Goal: Transaction & Acquisition: Book appointment/travel/reservation

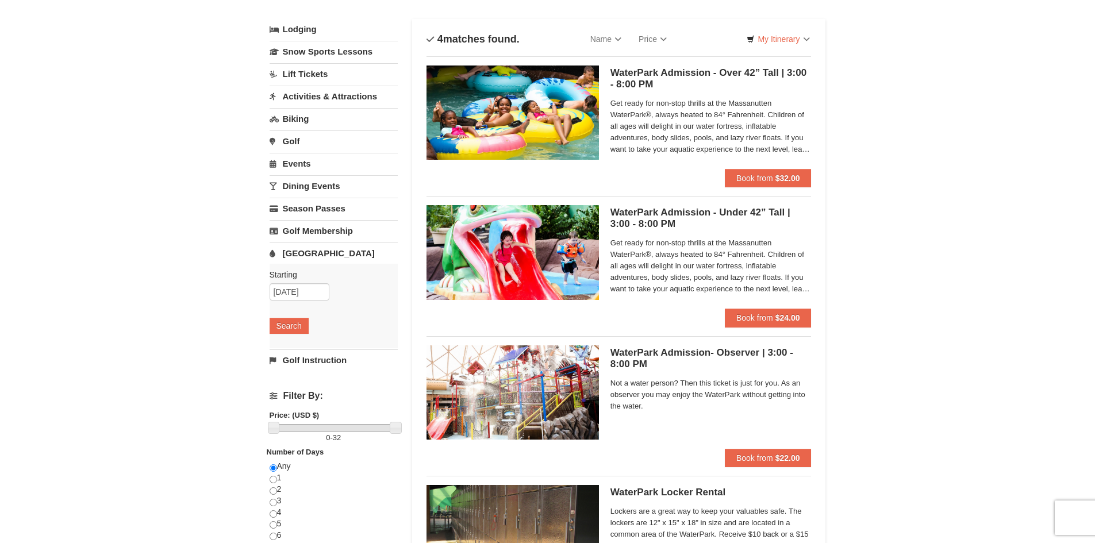
scroll to position [57, 0]
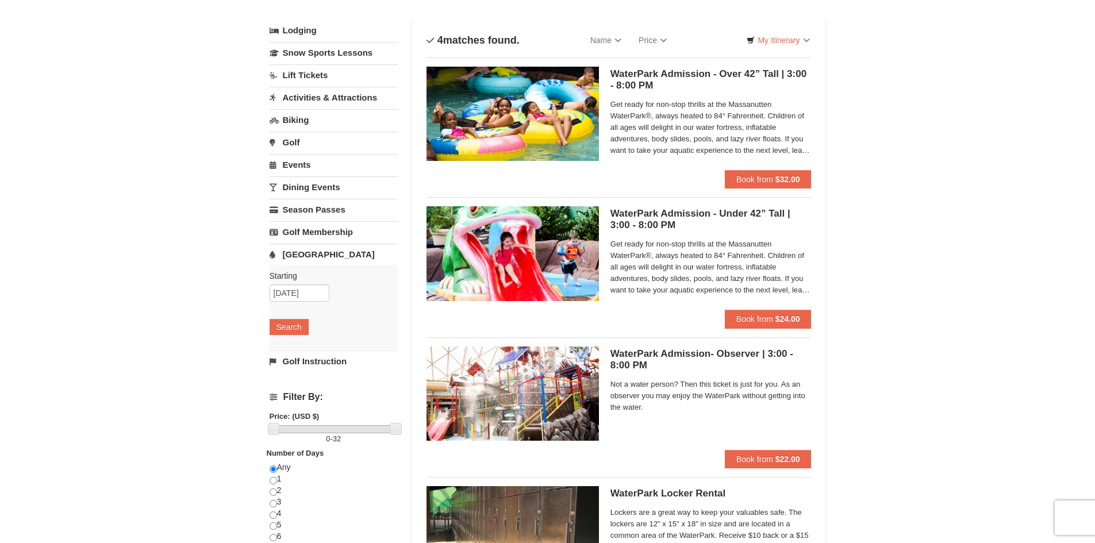
click at [637, 75] on h5 "WaterPark Admission - Over 42” Tall | 3:00 - 8:00 PM Massanutten Indoor/Outdoor…" at bounding box center [710, 79] width 201 height 23
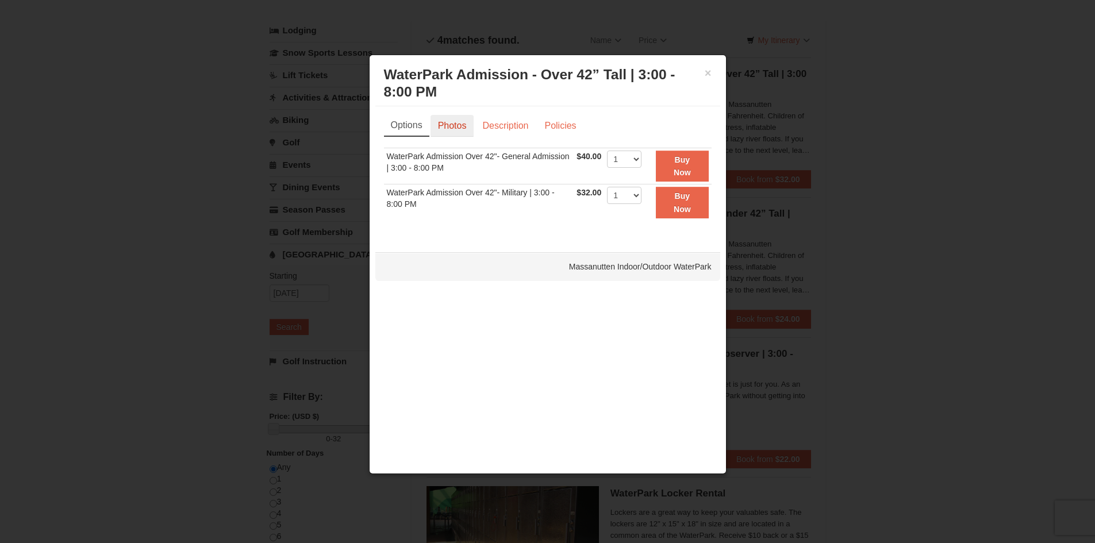
click at [451, 126] on link "Photos" at bounding box center [453, 126] width 44 height 22
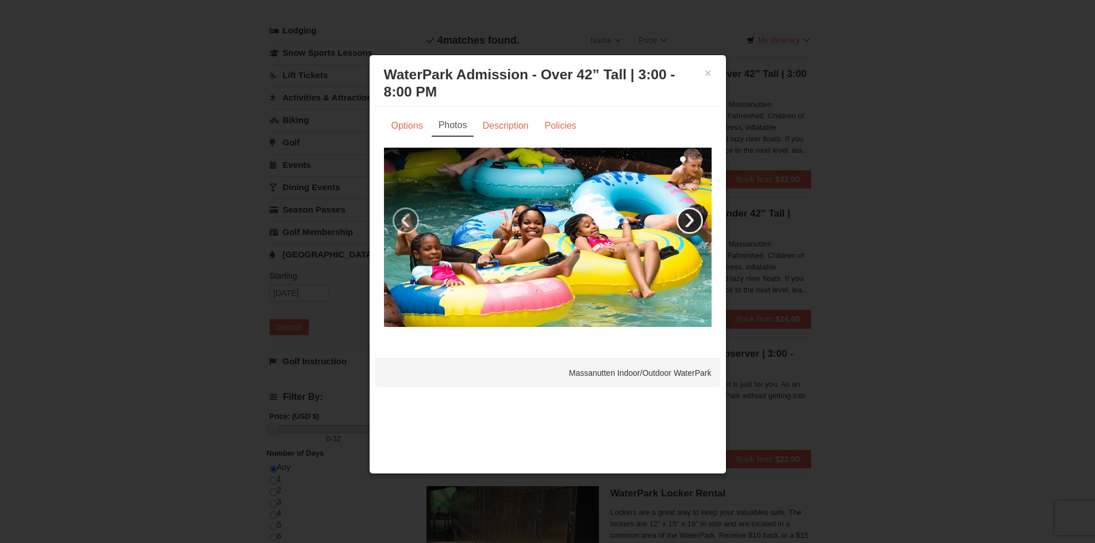
click at [689, 225] on link "›" at bounding box center [690, 221] width 26 height 26
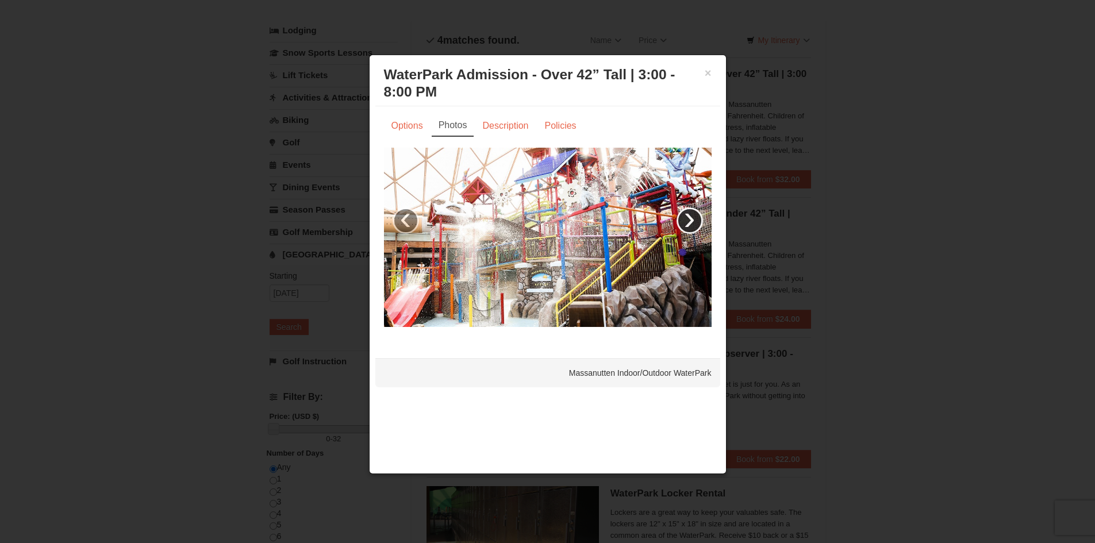
click at [689, 225] on link "›" at bounding box center [690, 221] width 26 height 26
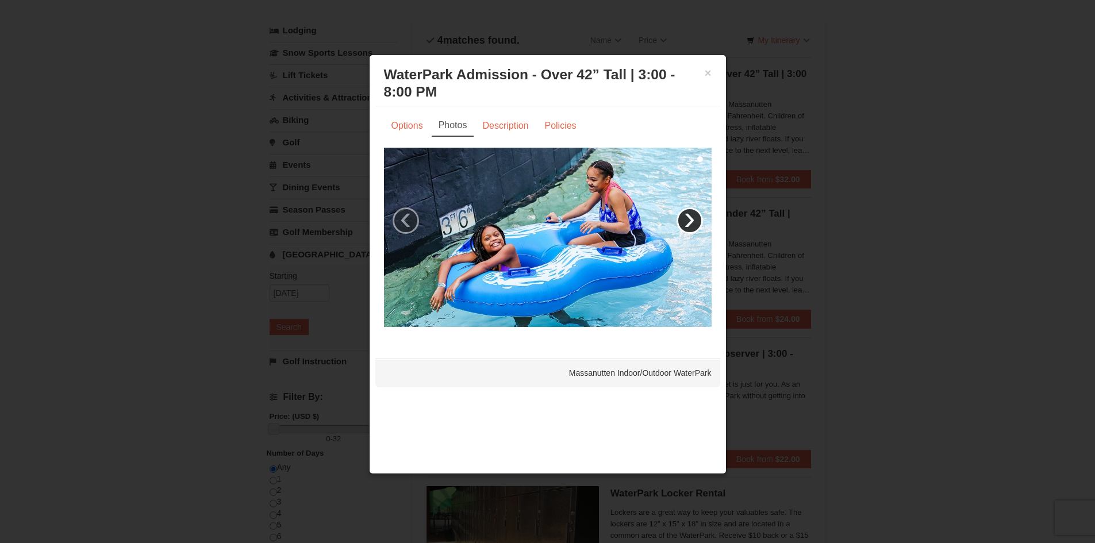
click at [689, 225] on link "›" at bounding box center [690, 221] width 26 height 26
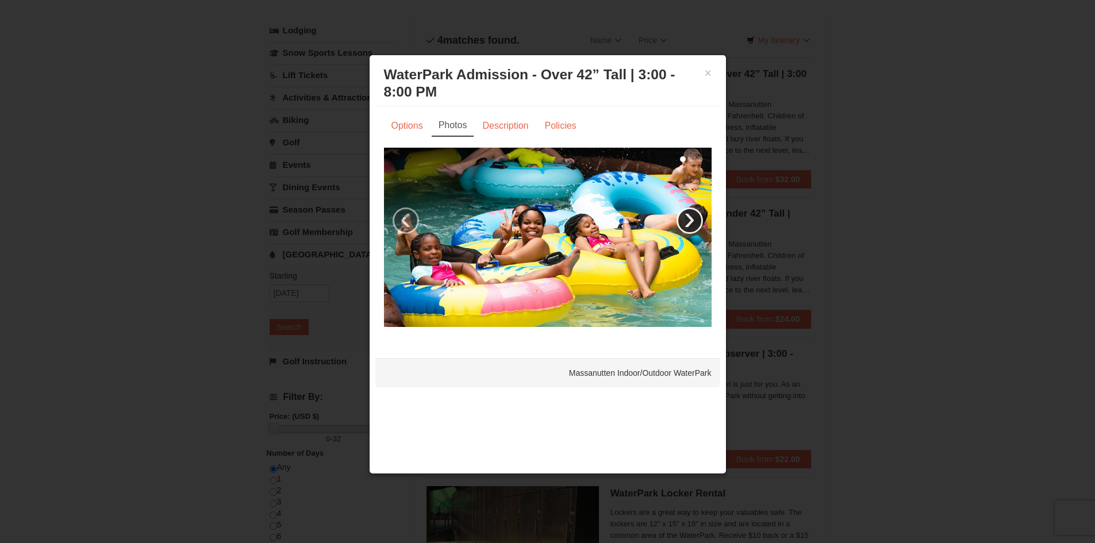
click at [689, 225] on link "›" at bounding box center [690, 221] width 26 height 26
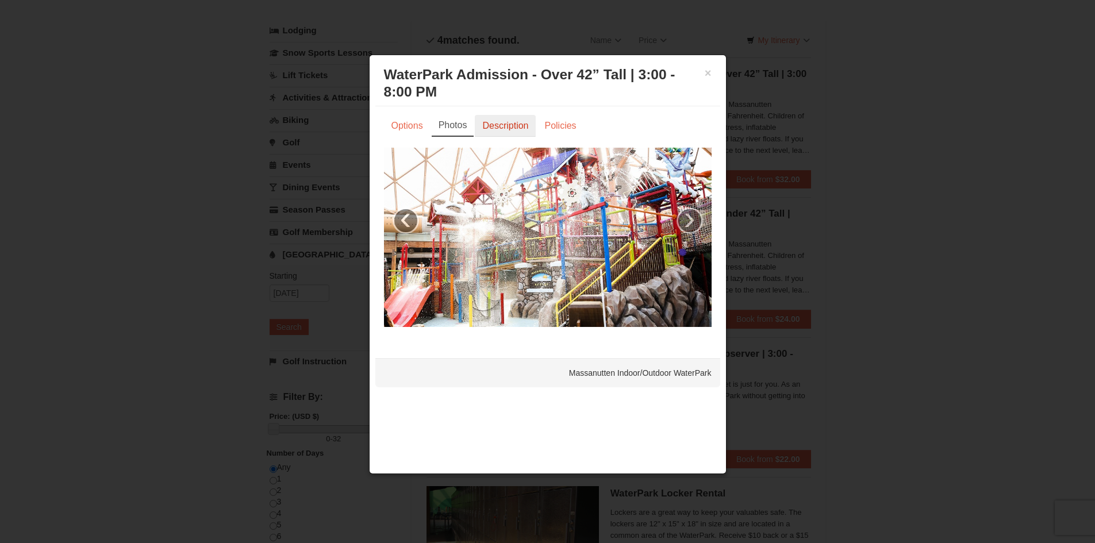
click at [502, 124] on link "Description" at bounding box center [505, 126] width 61 height 22
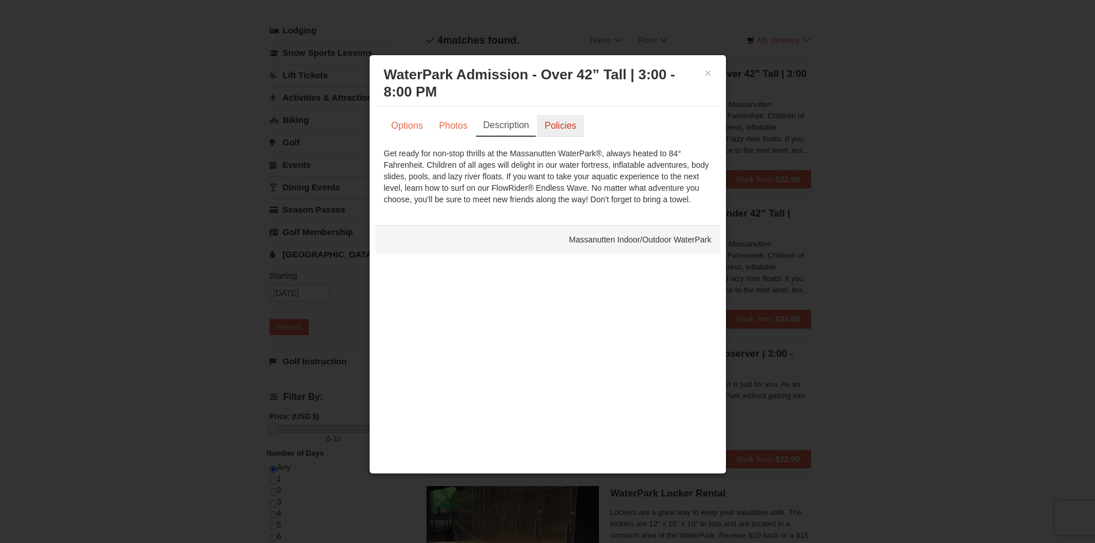
click at [540, 136] on link "Policies" at bounding box center [560, 126] width 47 height 22
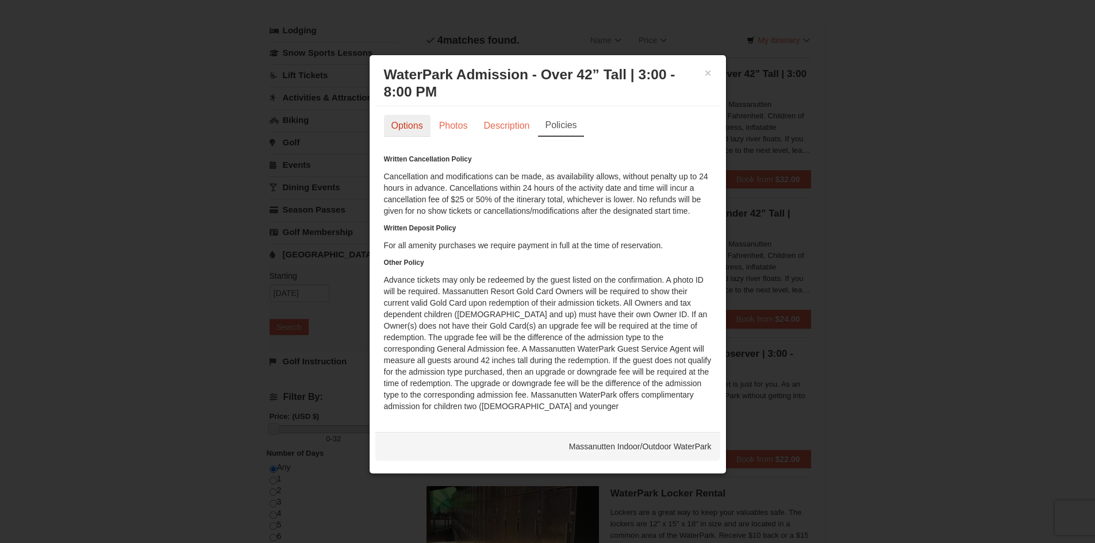
click at [391, 132] on link "Options" at bounding box center [407, 126] width 47 height 22
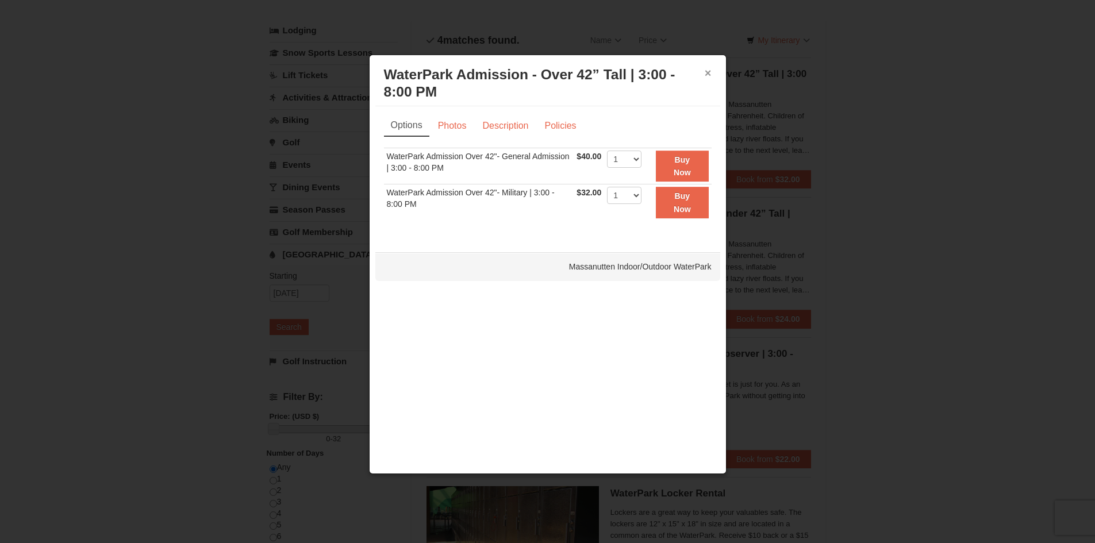
click at [707, 71] on button "×" at bounding box center [708, 72] width 7 height 11
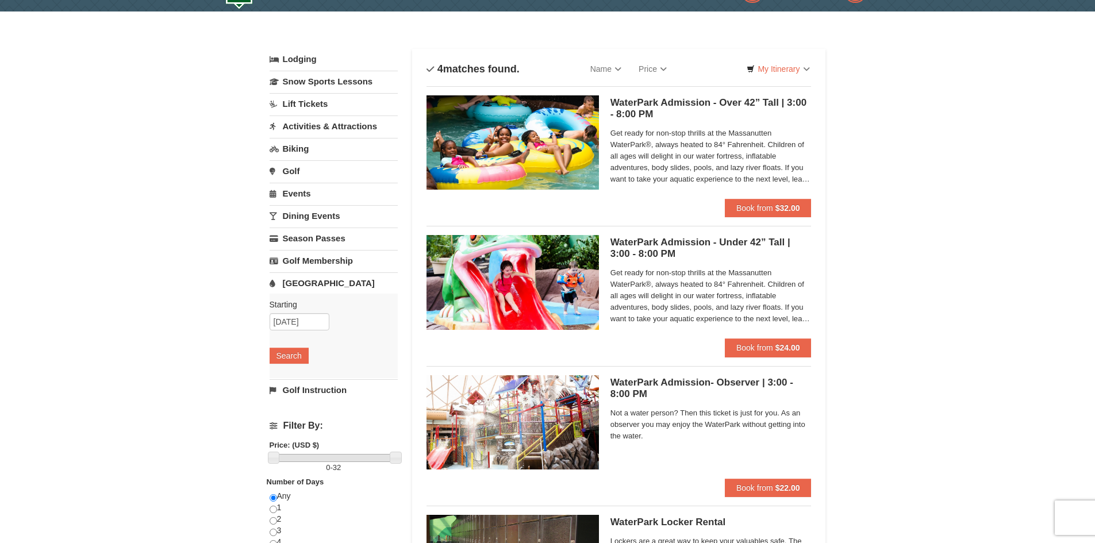
scroll to position [0, 0]
